Goal: Information Seeking & Learning: Learn about a topic

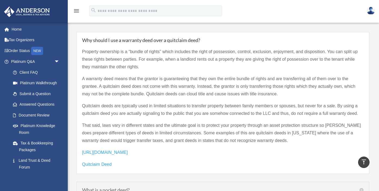
scroll to position [705, 0]
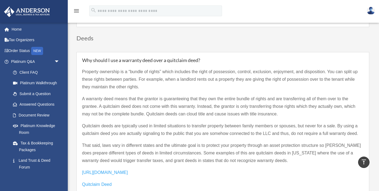
click at [177, 101] on p "A warranty deed means that the grantor is guaranteeing that they own the entire…" at bounding box center [222, 108] width 281 height 27
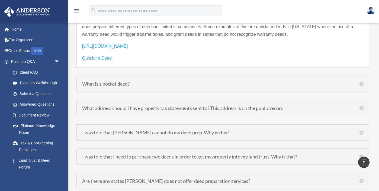
scroll to position [833, 0]
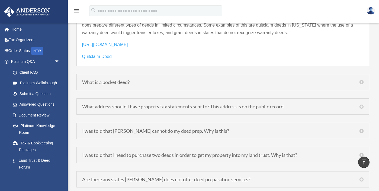
click at [160, 104] on h5 "What address should I have property tax statements sent to? This address is on …" at bounding box center [222, 106] width 281 height 5
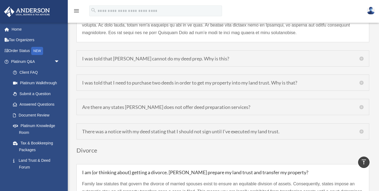
scroll to position [871, 0]
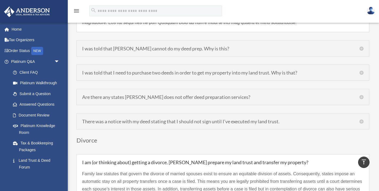
click at [223, 95] on h5 "Are there any states [PERSON_NAME] does not offer deed preparation services?" at bounding box center [222, 97] width 281 height 5
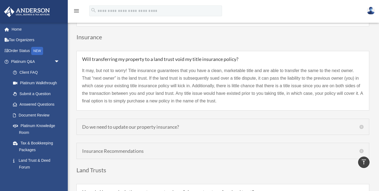
scroll to position [1209, 0]
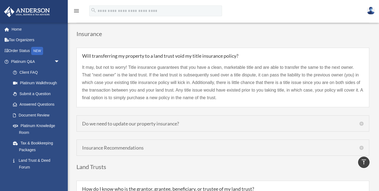
click at [152, 121] on h5 "Do we need to update our property insurance?" at bounding box center [222, 123] width 281 height 5
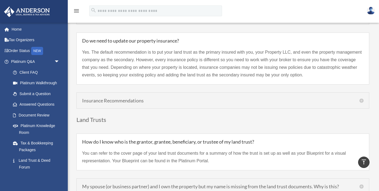
scroll to position [1254, 0]
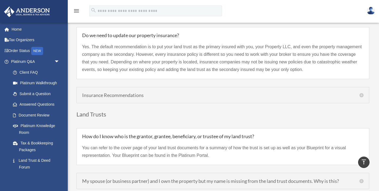
click at [136, 93] on h5 "Insurance Recommendations" at bounding box center [222, 95] width 281 height 5
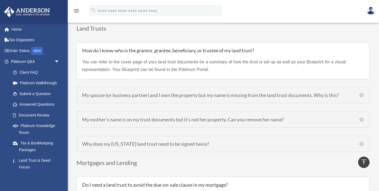
scroll to position [1336, 0]
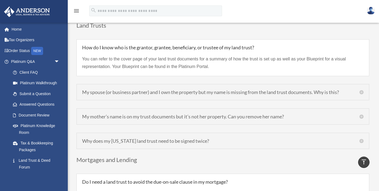
click at [202, 112] on div "My mother’s name is on my trust documents but it’s not her property. Can you re…" at bounding box center [222, 116] width 293 height 16
click at [201, 114] on h5 "My mother’s name is on my trust documents but it’s not her property. Can you re…" at bounding box center [222, 116] width 281 height 5
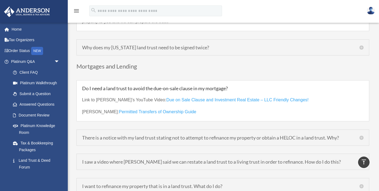
scroll to position [1471, 0]
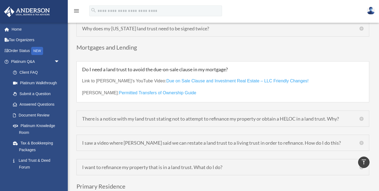
click at [207, 116] on h5 "There is a notice with my land trust stating not to attempt to refinance my pro…" at bounding box center [222, 118] width 281 height 5
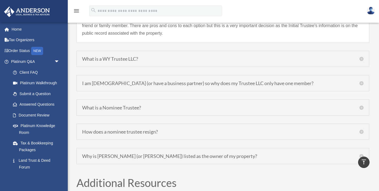
scroll to position [2045, 0]
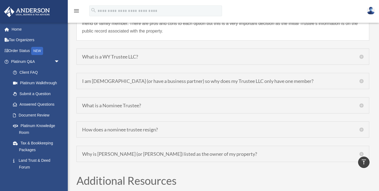
click at [168, 121] on div "How does a nominee trustee resign? A nominee trustee can resign by executing a …" at bounding box center [222, 129] width 293 height 16
click at [155, 127] on h5 "How does a nominee trustee resign?" at bounding box center [222, 129] width 281 height 5
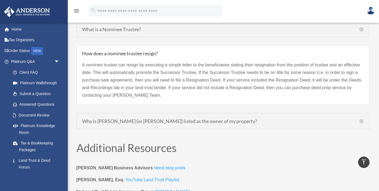
scroll to position [2096, 0]
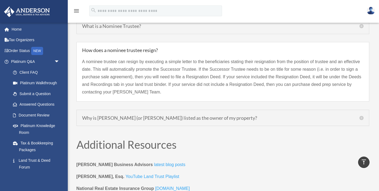
click at [177, 115] on h5 "Why is [PERSON_NAME] (or [PERSON_NAME]) listed as the owner of my property?" at bounding box center [222, 117] width 281 height 5
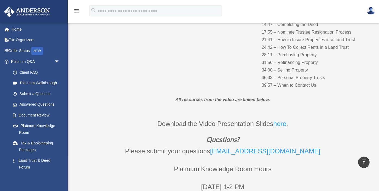
scroll to position [0, 0]
